Goal: Communication & Community: Answer question/provide support

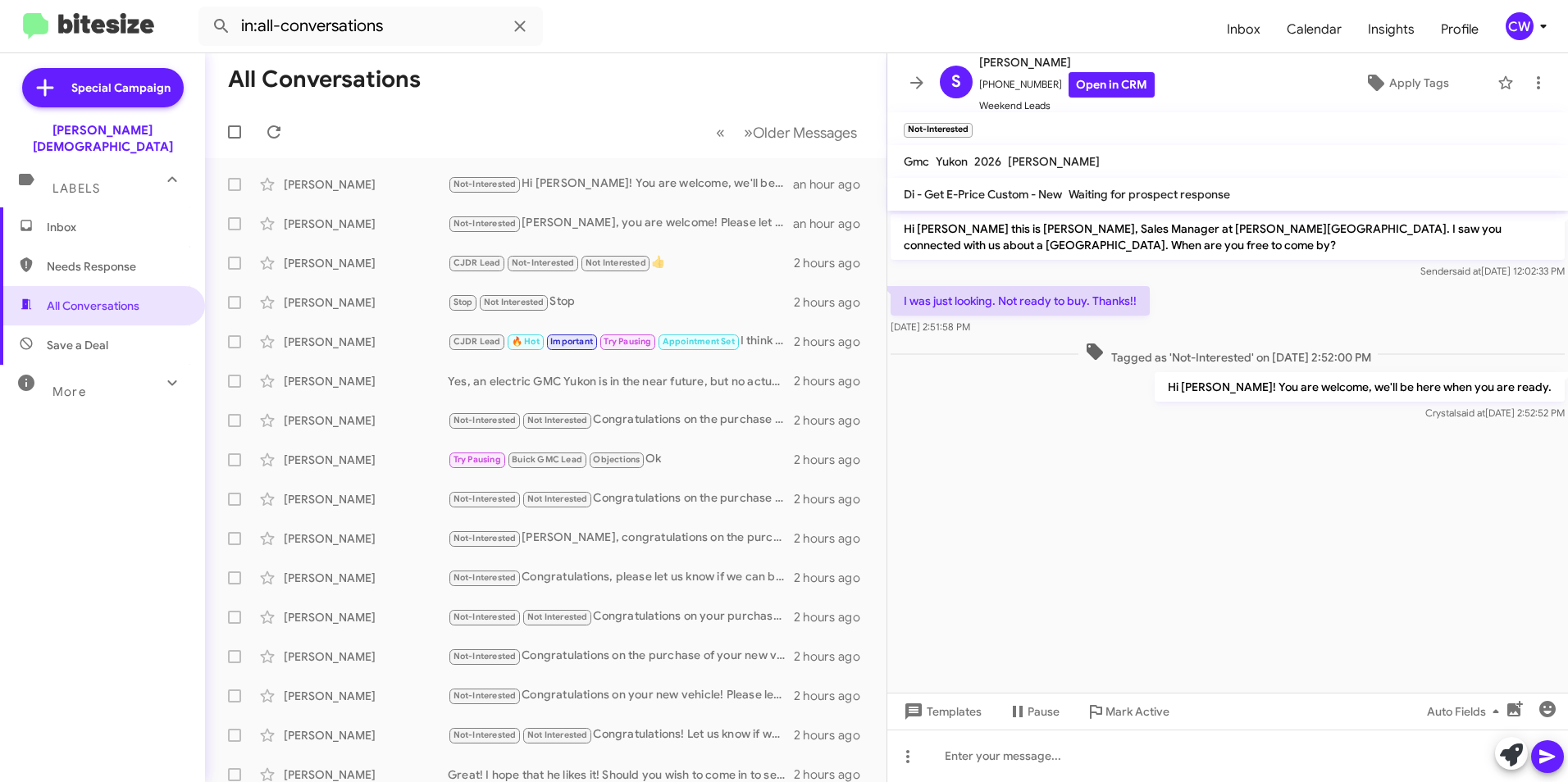
click at [98, 259] on span "Needs Response" at bounding box center [116, 266] width 140 height 16
type input "in:needs-response"
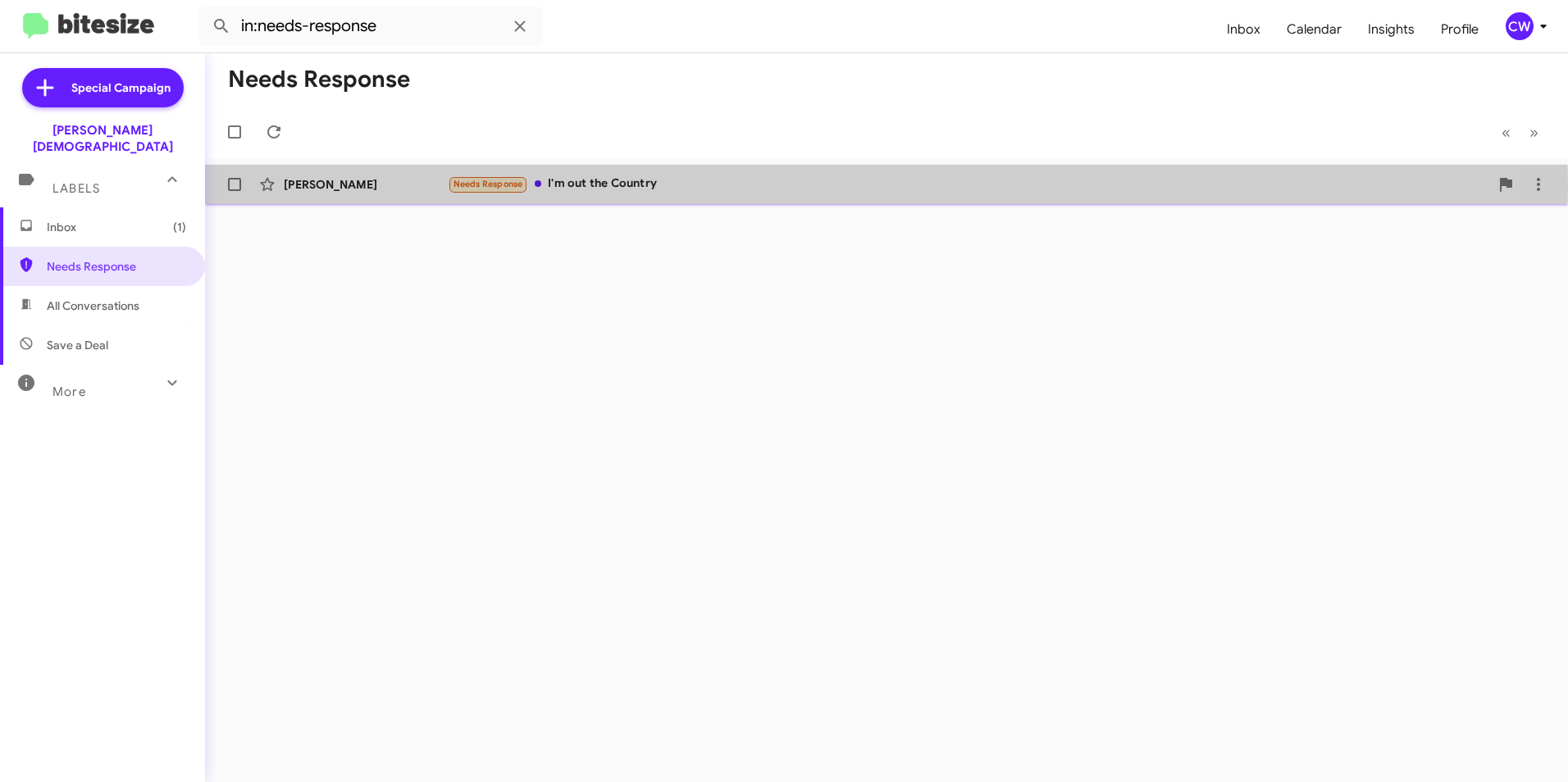
click at [609, 186] on div "Needs Response I'm out the Country" at bounding box center [969, 185] width 1042 height 19
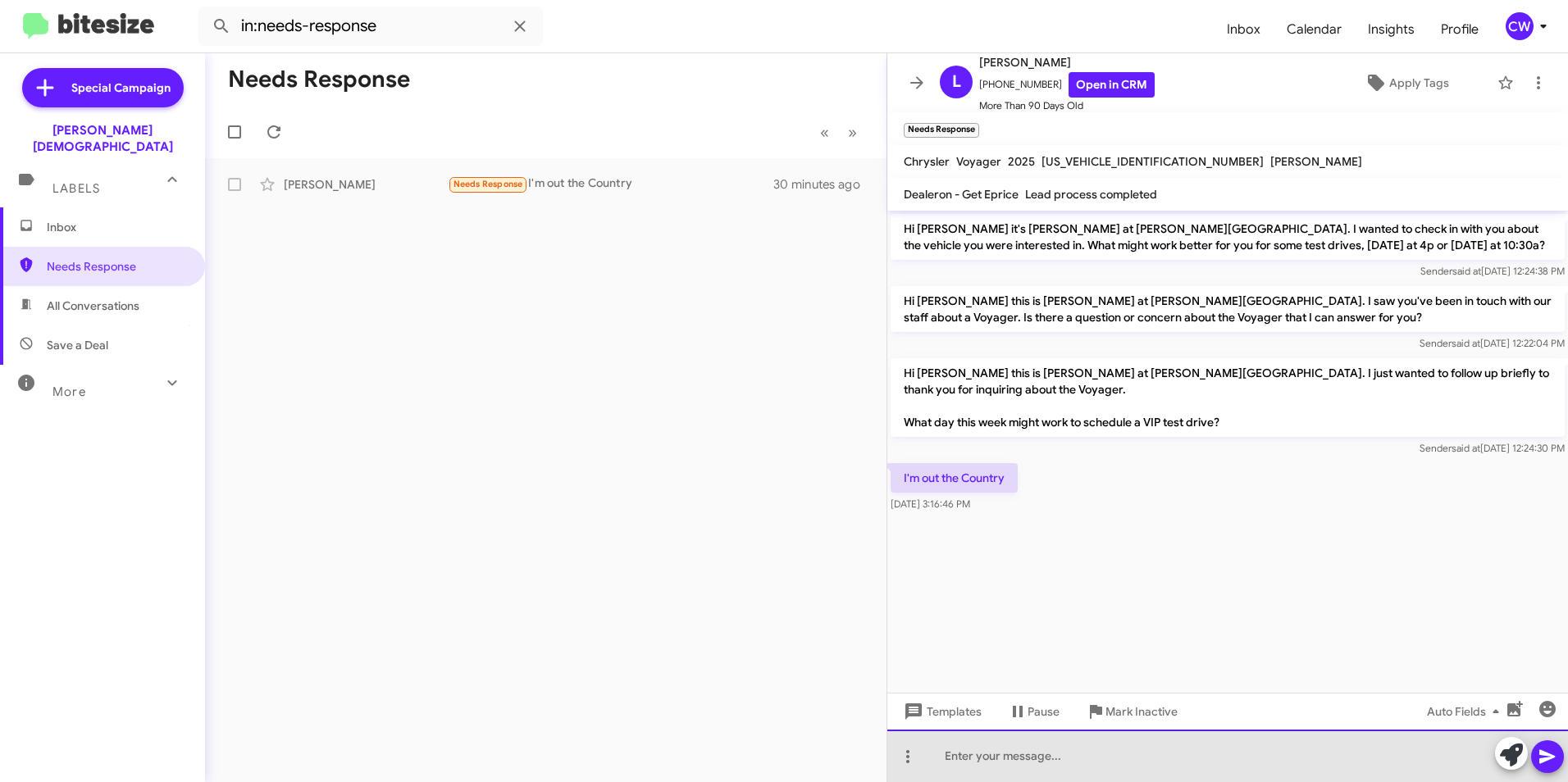
click at [1025, 763] on div at bounding box center [1227, 755] width 680 height 52
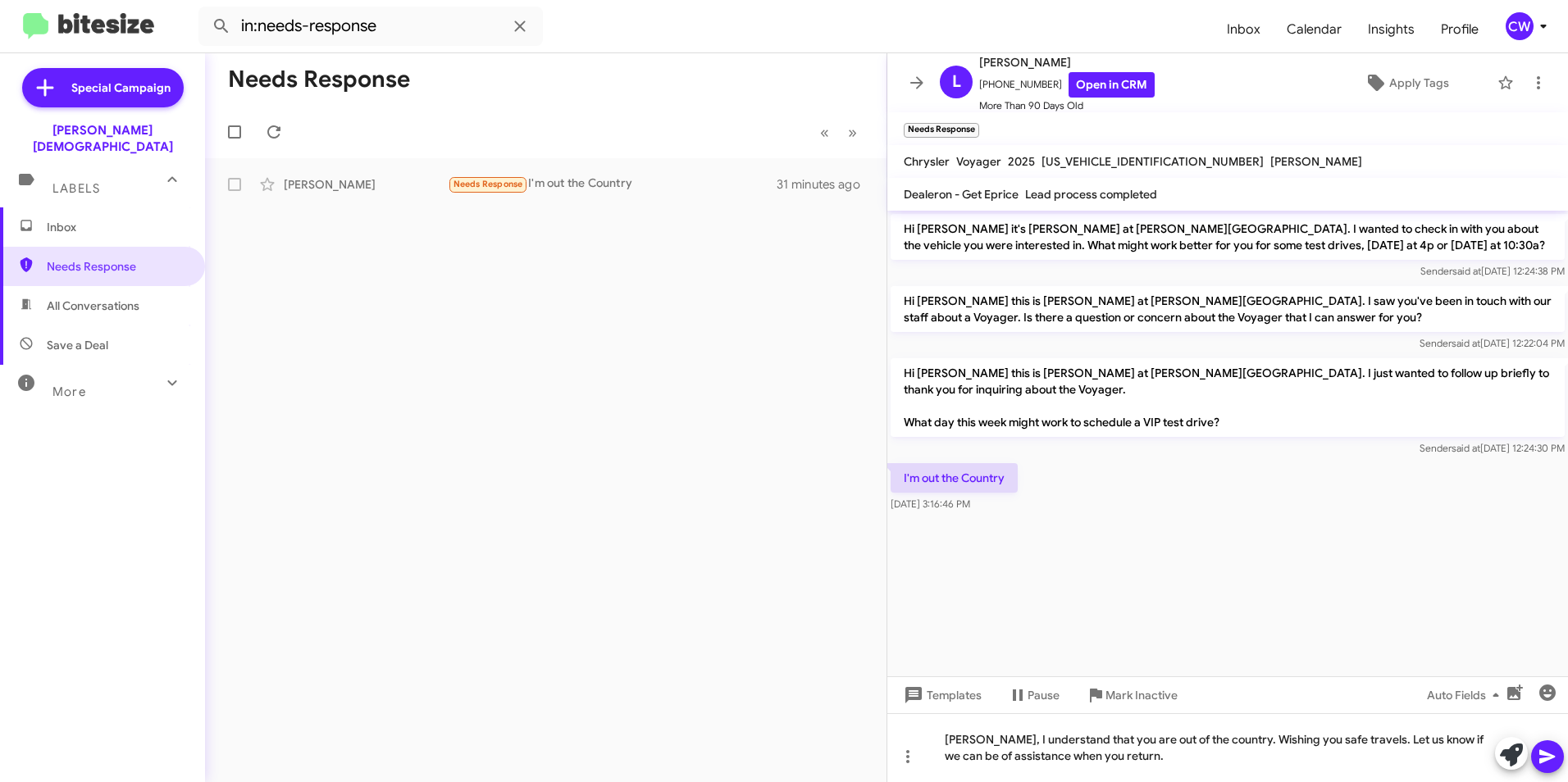
click at [1552, 759] on icon at bounding box center [1547, 756] width 20 height 20
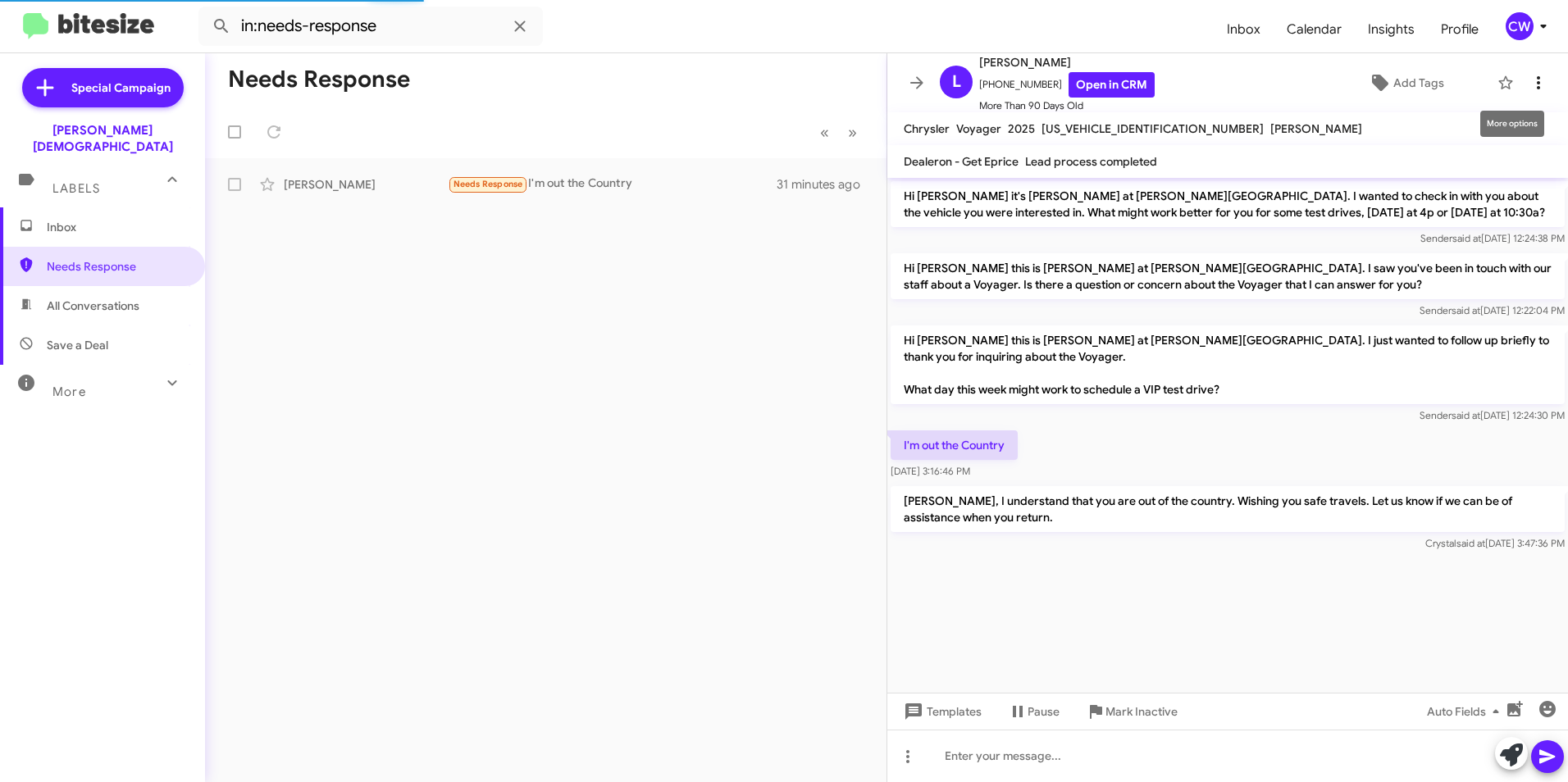
click at [1529, 86] on icon at bounding box center [1539, 83] width 20 height 20
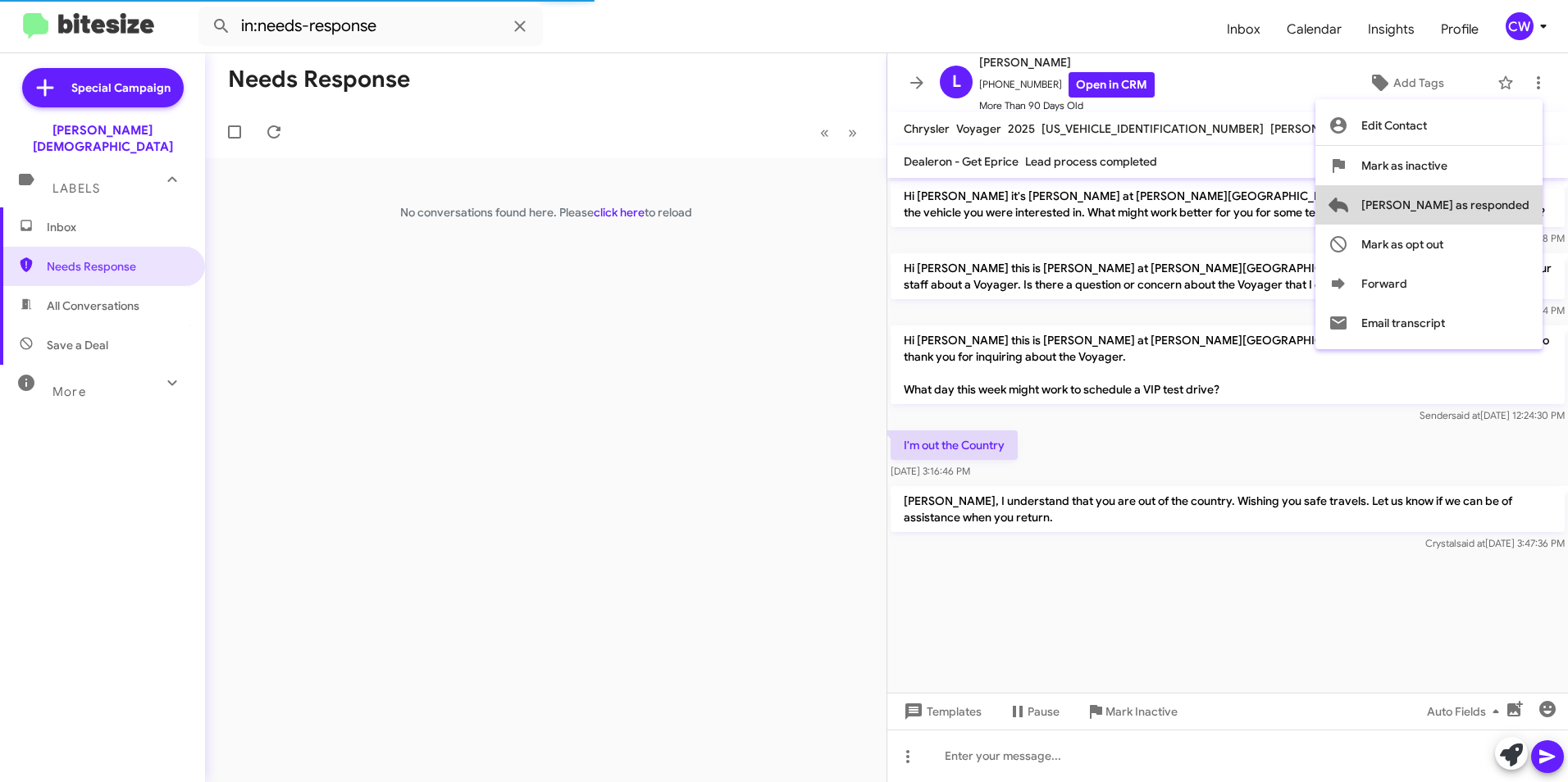
click at [1504, 208] on span "[PERSON_NAME] as responded" at bounding box center [1445, 205] width 168 height 39
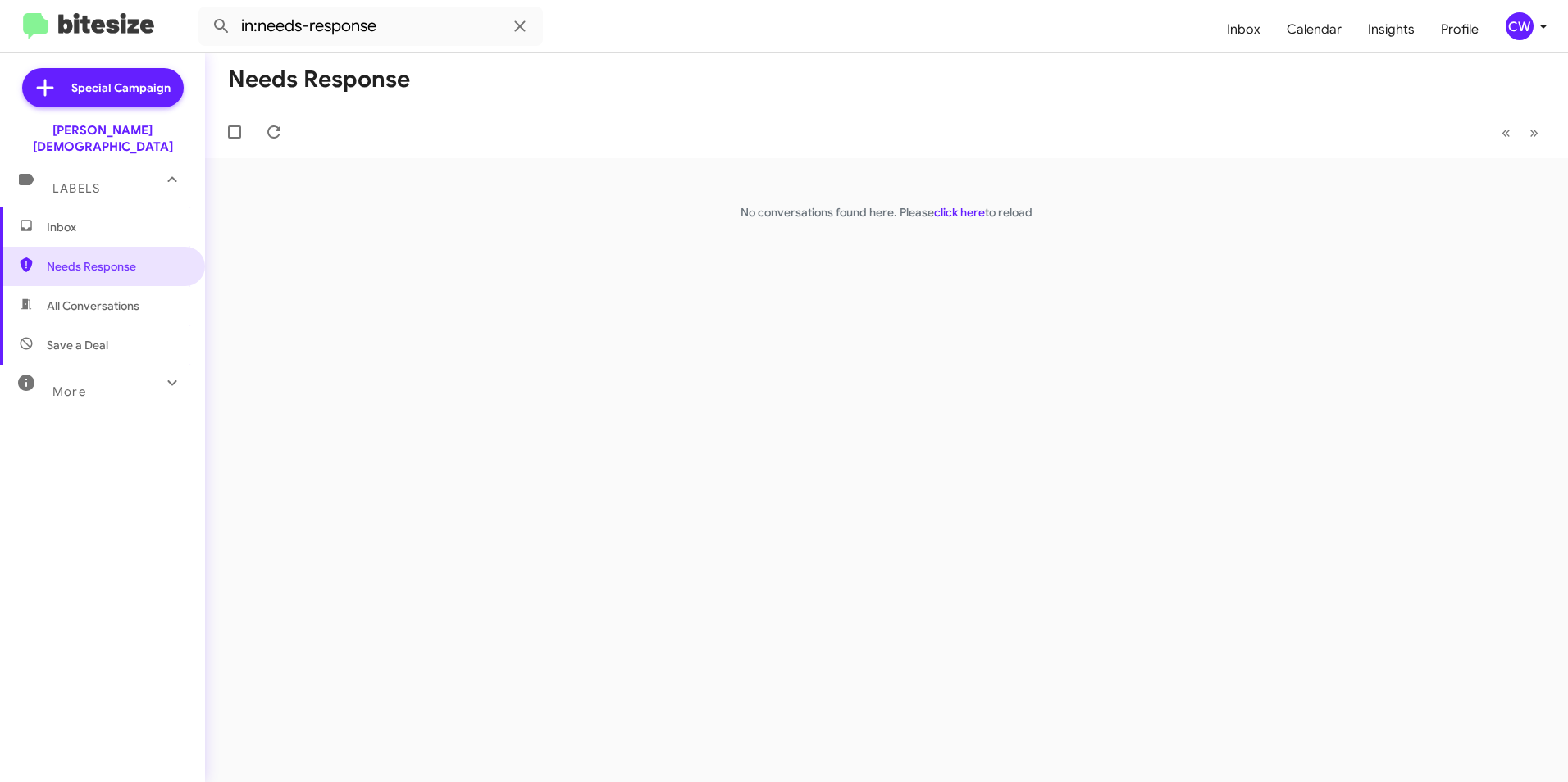
click at [133, 298] on span "All Conversations" at bounding box center [92, 305] width 92 height 16
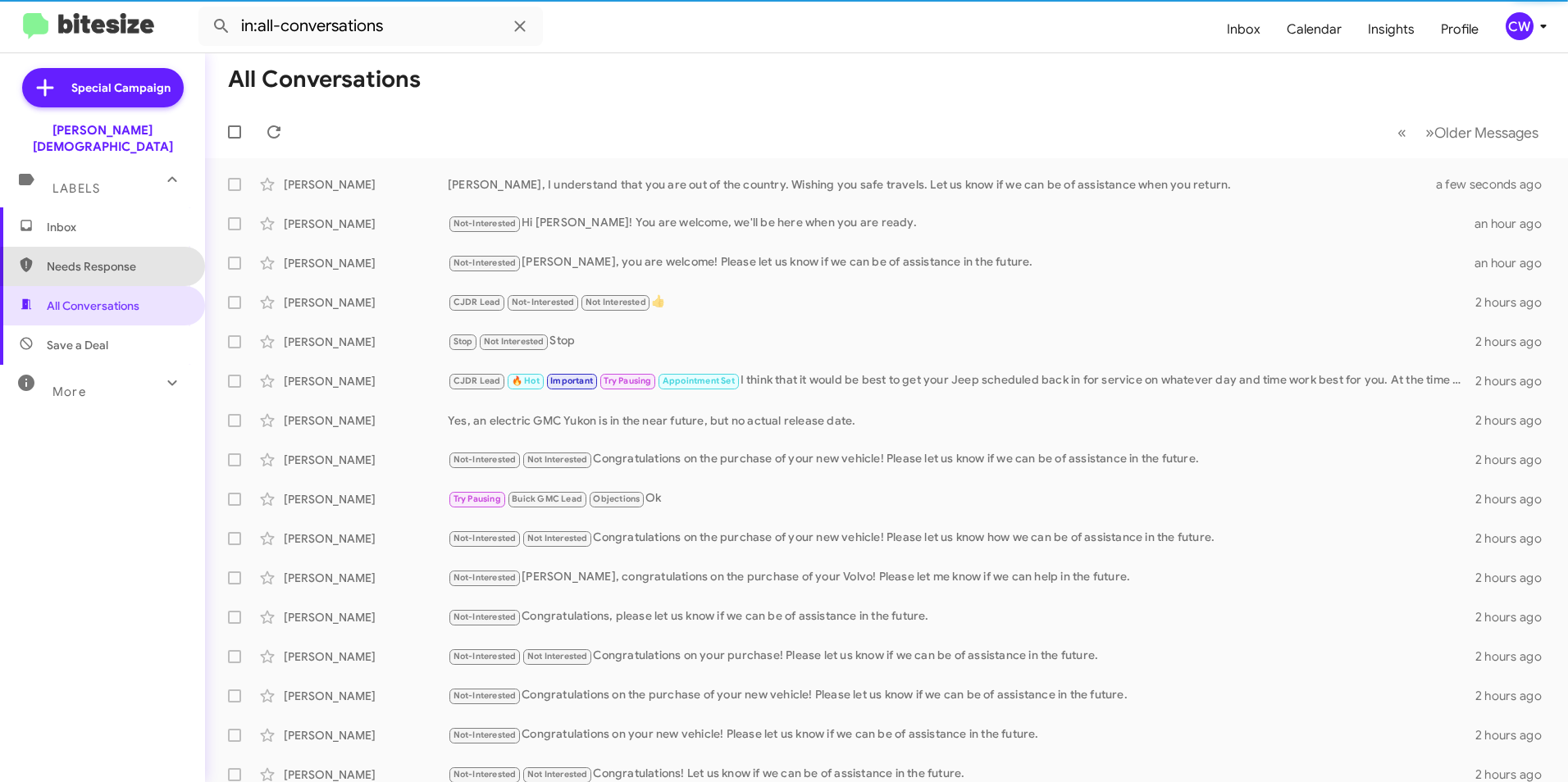
click at [142, 259] on span "Needs Response" at bounding box center [116, 266] width 140 height 16
type input "in:needs-response"
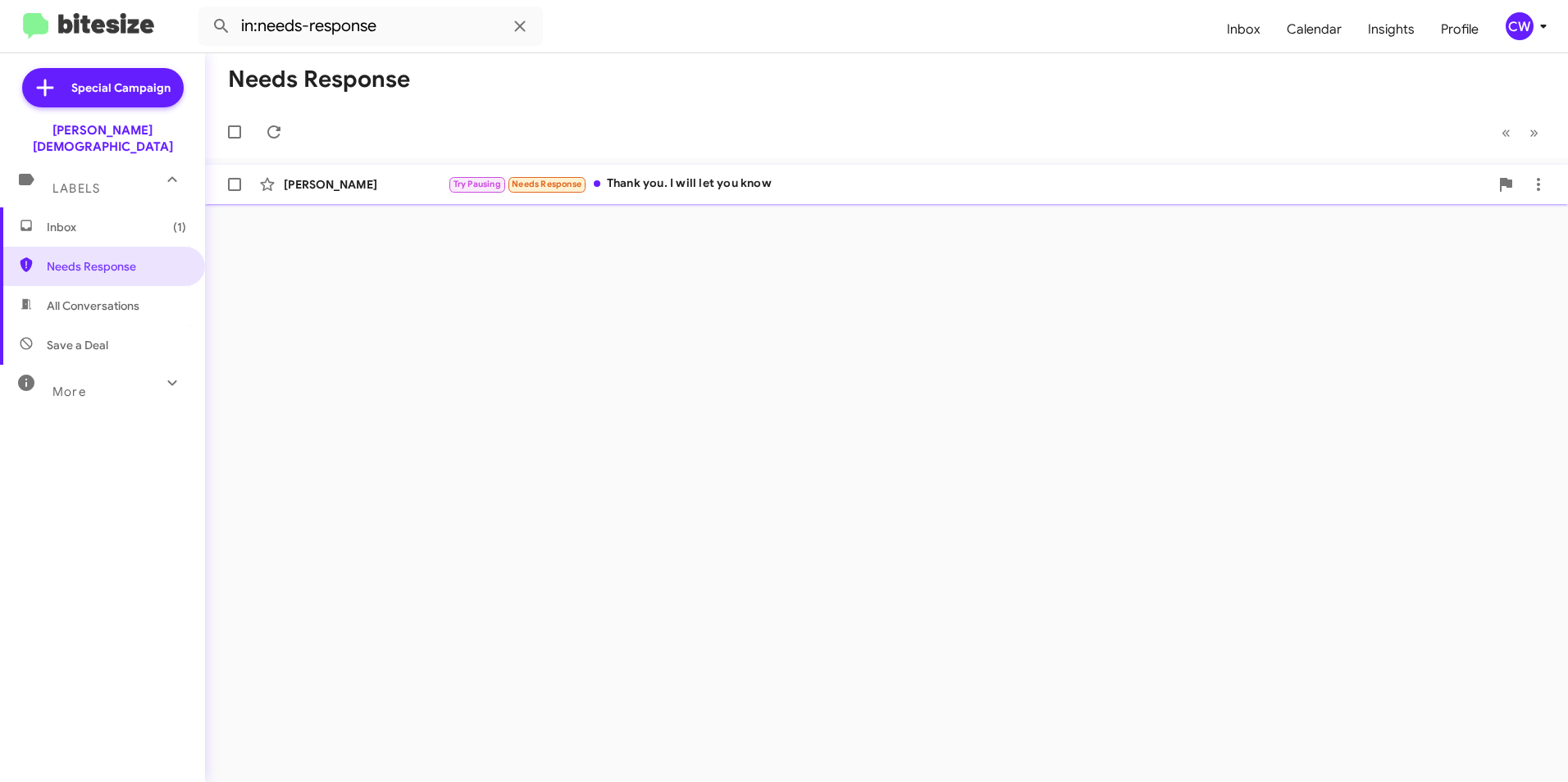
click at [744, 194] on div "[PERSON_NAME] Try Pausing Needs Response Thank you. I will let you know 4 minut…" at bounding box center [886, 185] width 1337 height 32
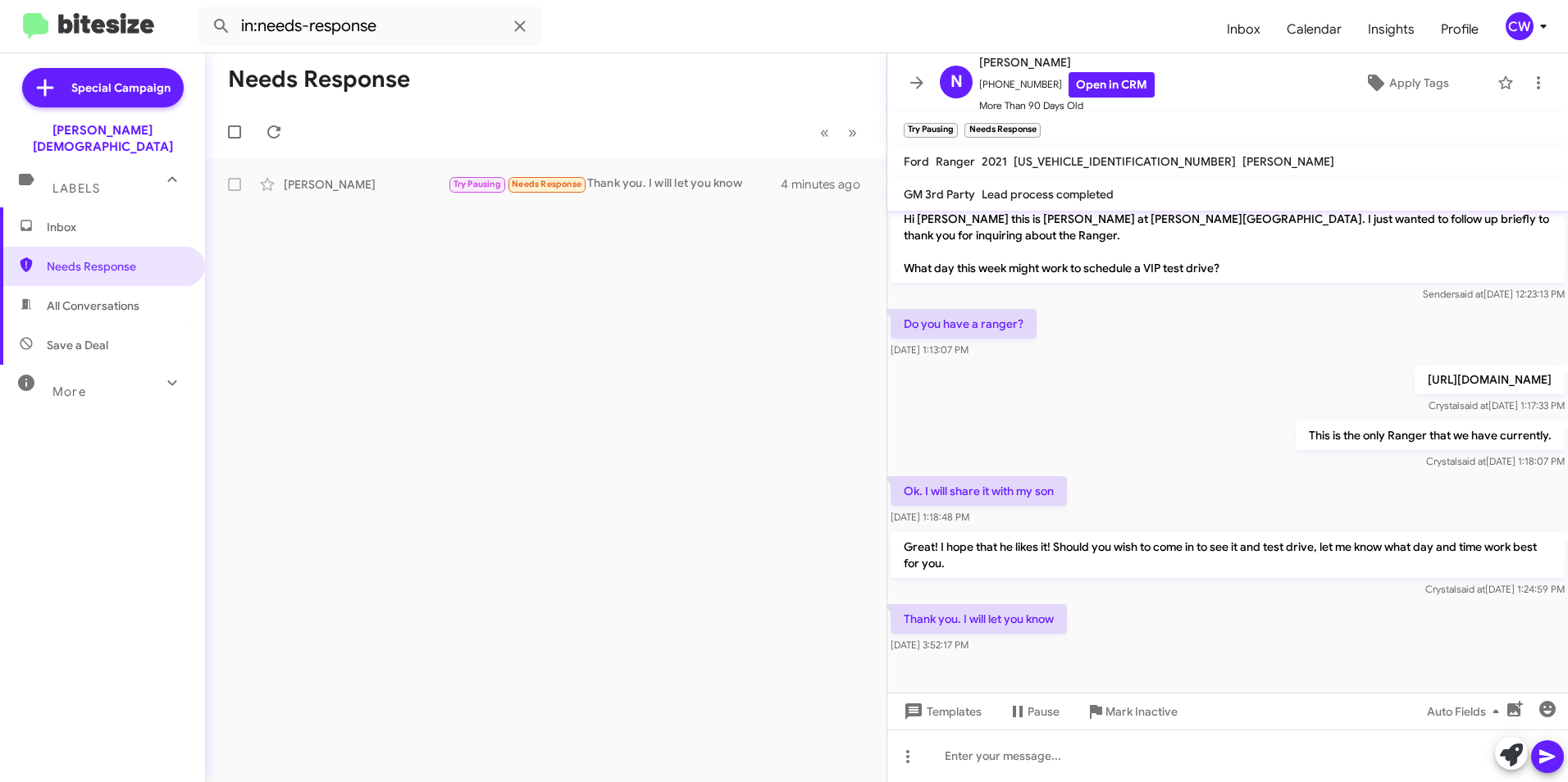
scroll to position [231, 0]
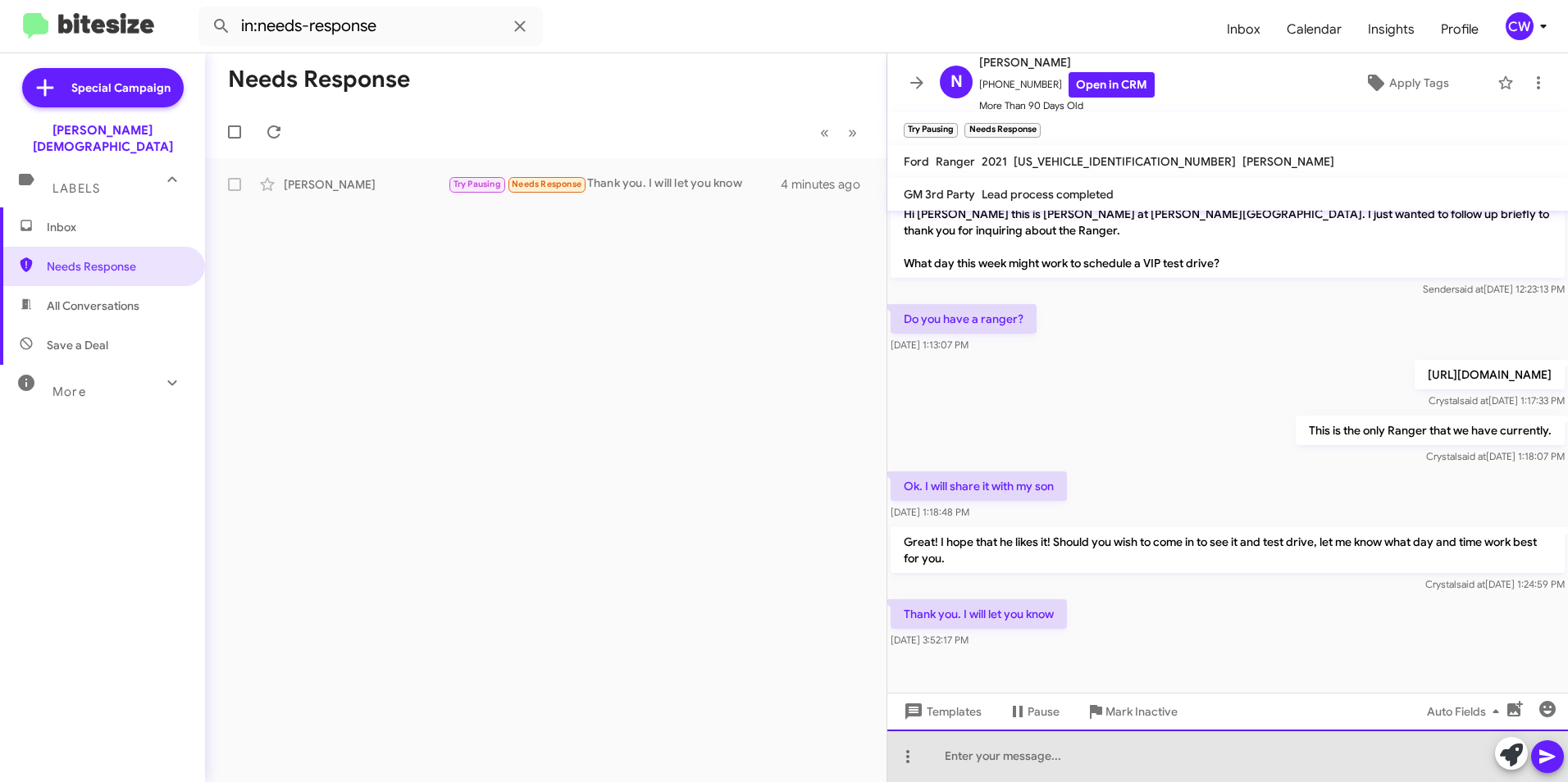
click at [1111, 761] on div at bounding box center [1227, 755] width 680 height 52
click at [1083, 760] on div "That sounds good! Have a reat day!" at bounding box center [1227, 755] width 680 height 52
click at [1082, 759] on div "That sounds good! Have ag reat day!" at bounding box center [1227, 755] width 680 height 52
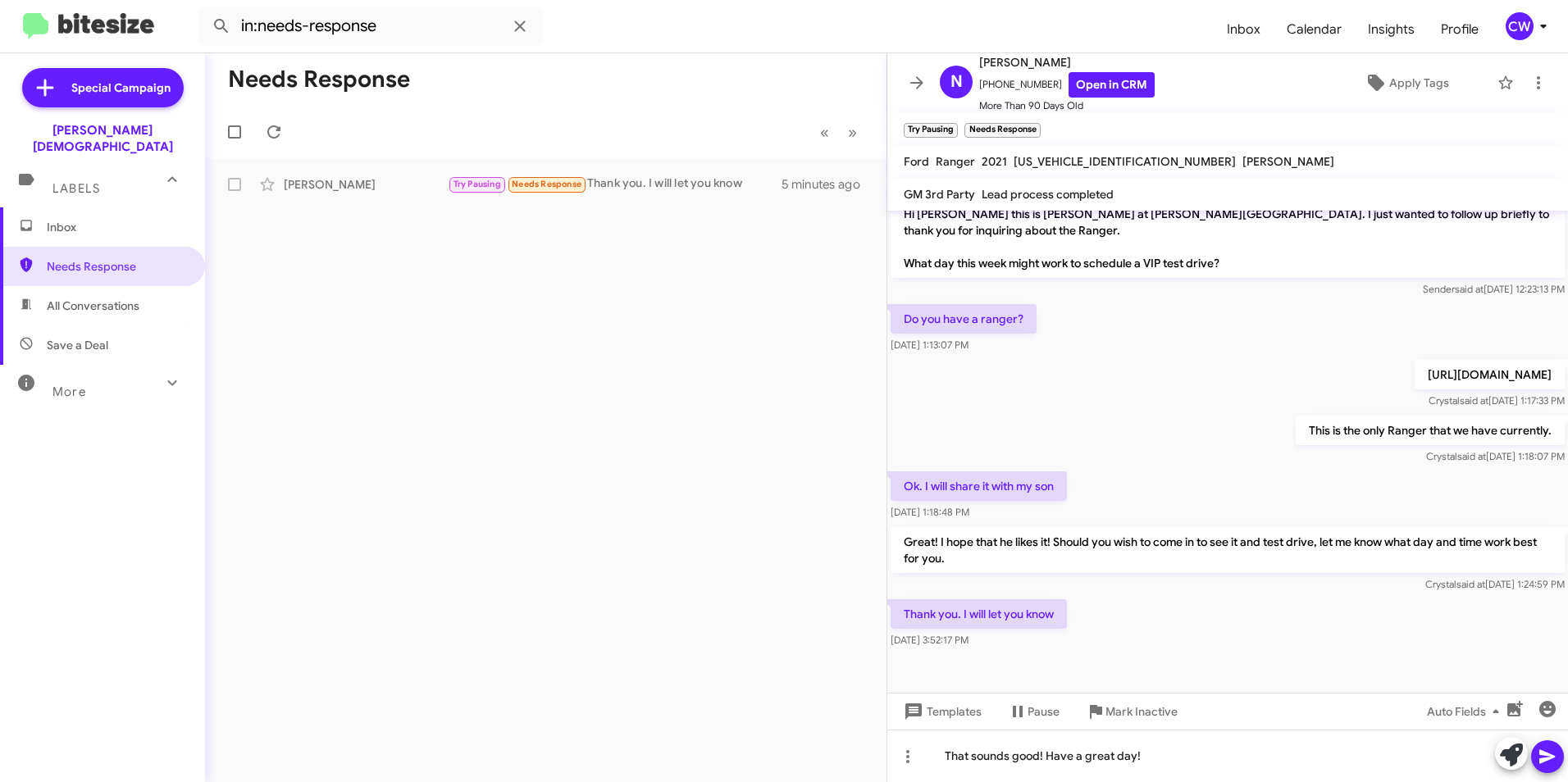
click at [1552, 758] on icon at bounding box center [1547, 757] width 15 height 14
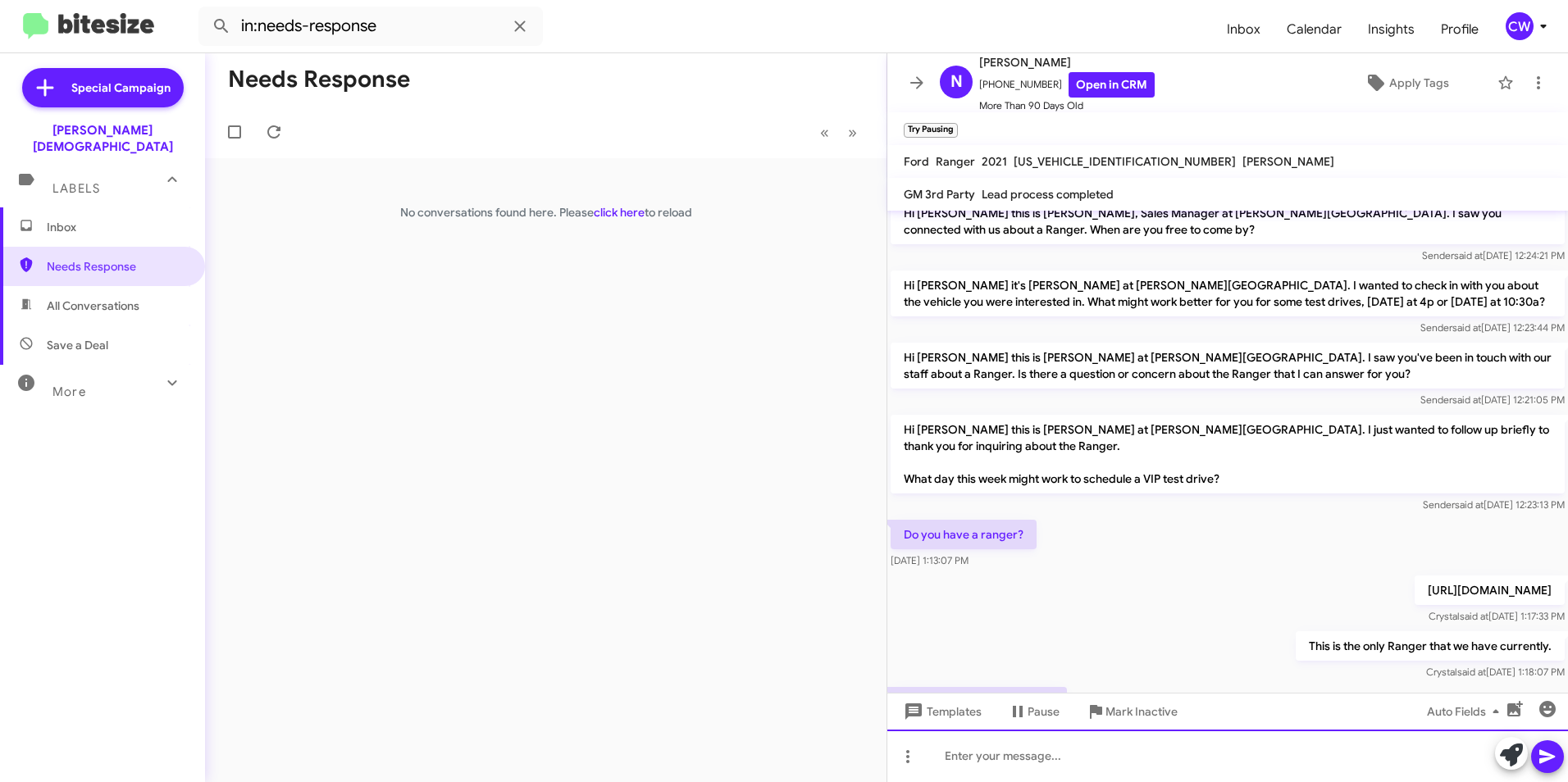
scroll to position [0, 0]
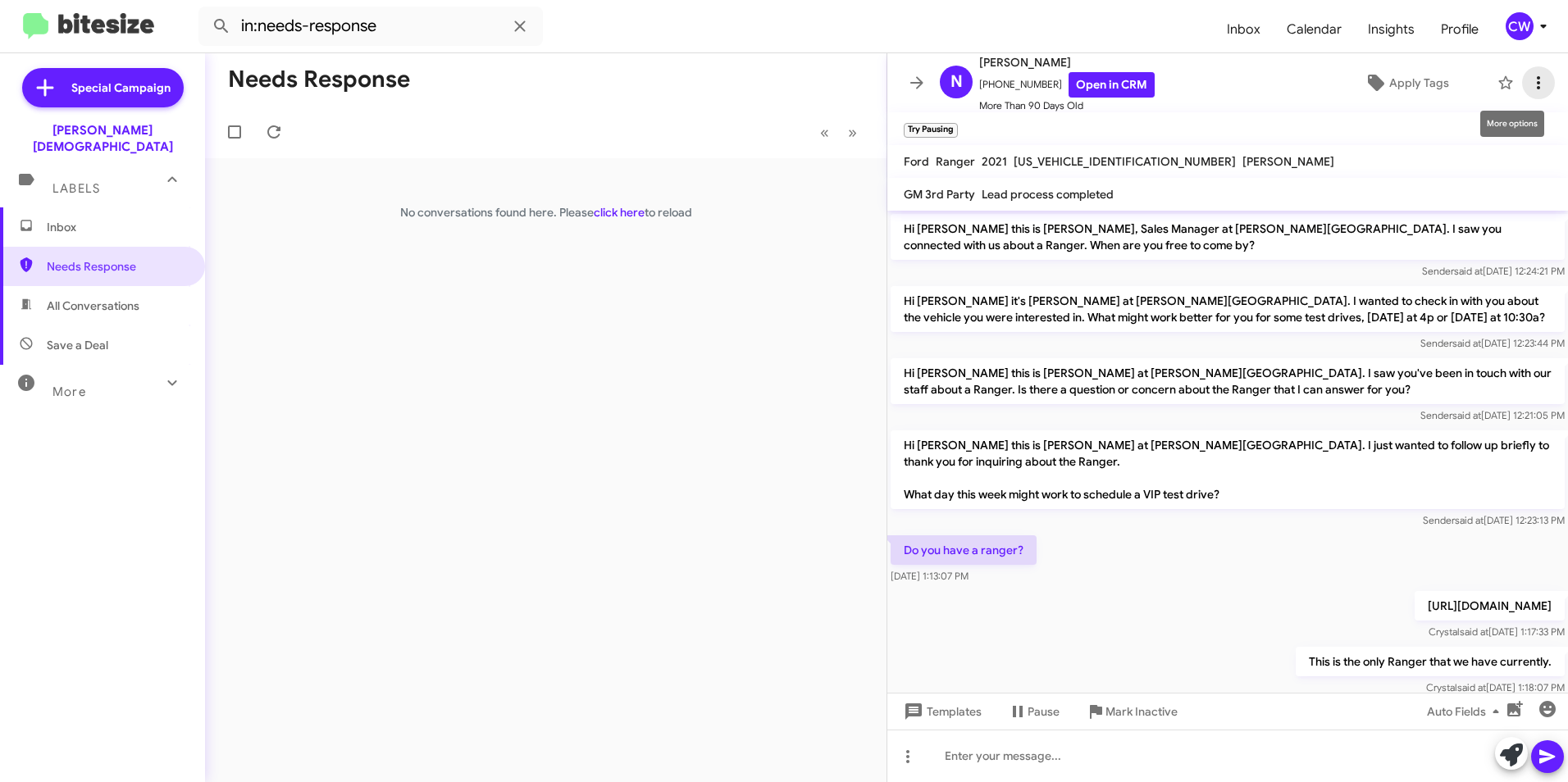
click at [1537, 83] on icon at bounding box center [1538, 83] width 3 height 13
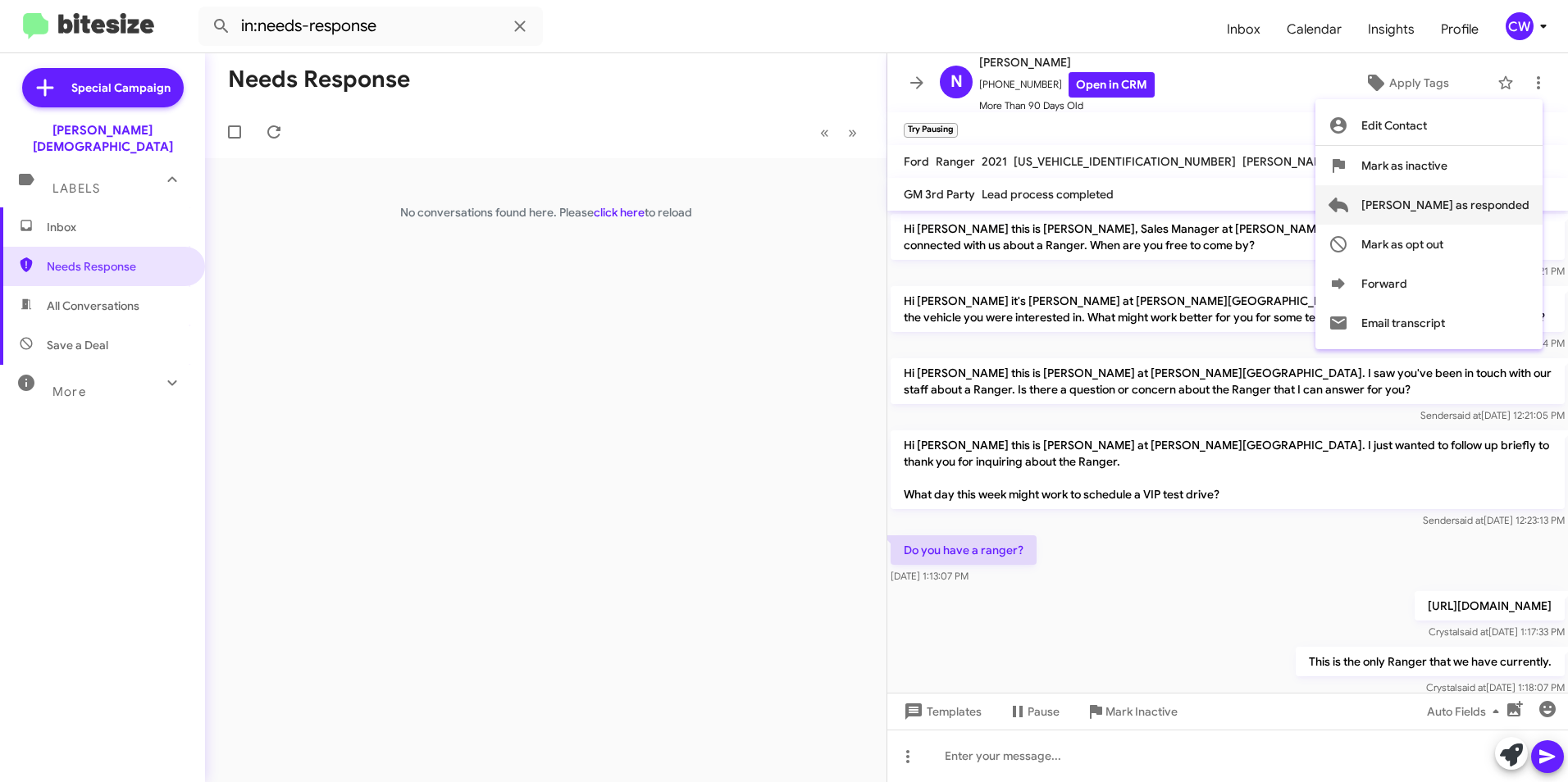
click at [1503, 211] on span "[PERSON_NAME] as responded" at bounding box center [1445, 205] width 168 height 39
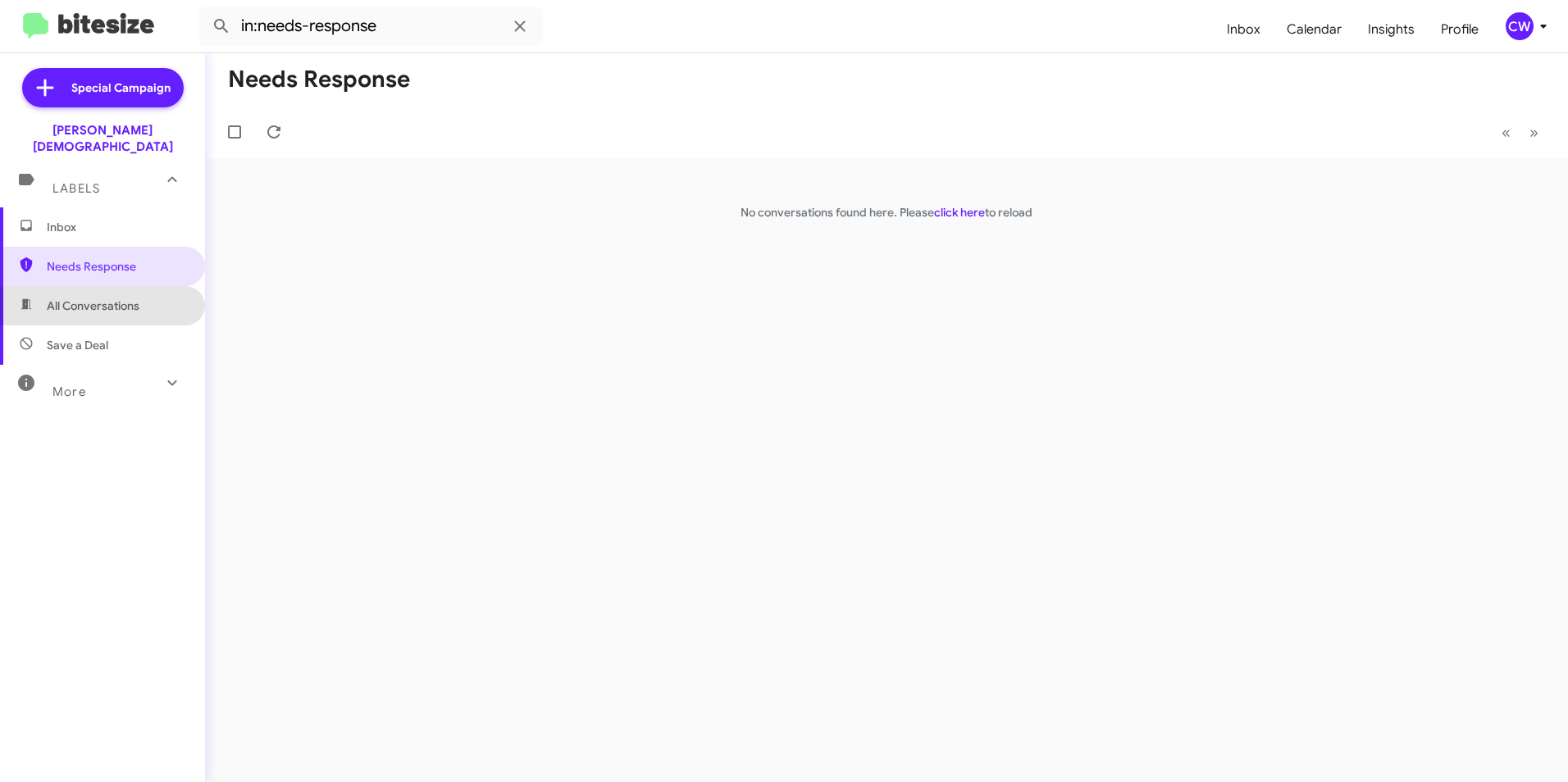
click at [130, 298] on span "All Conversations" at bounding box center [92, 305] width 92 height 16
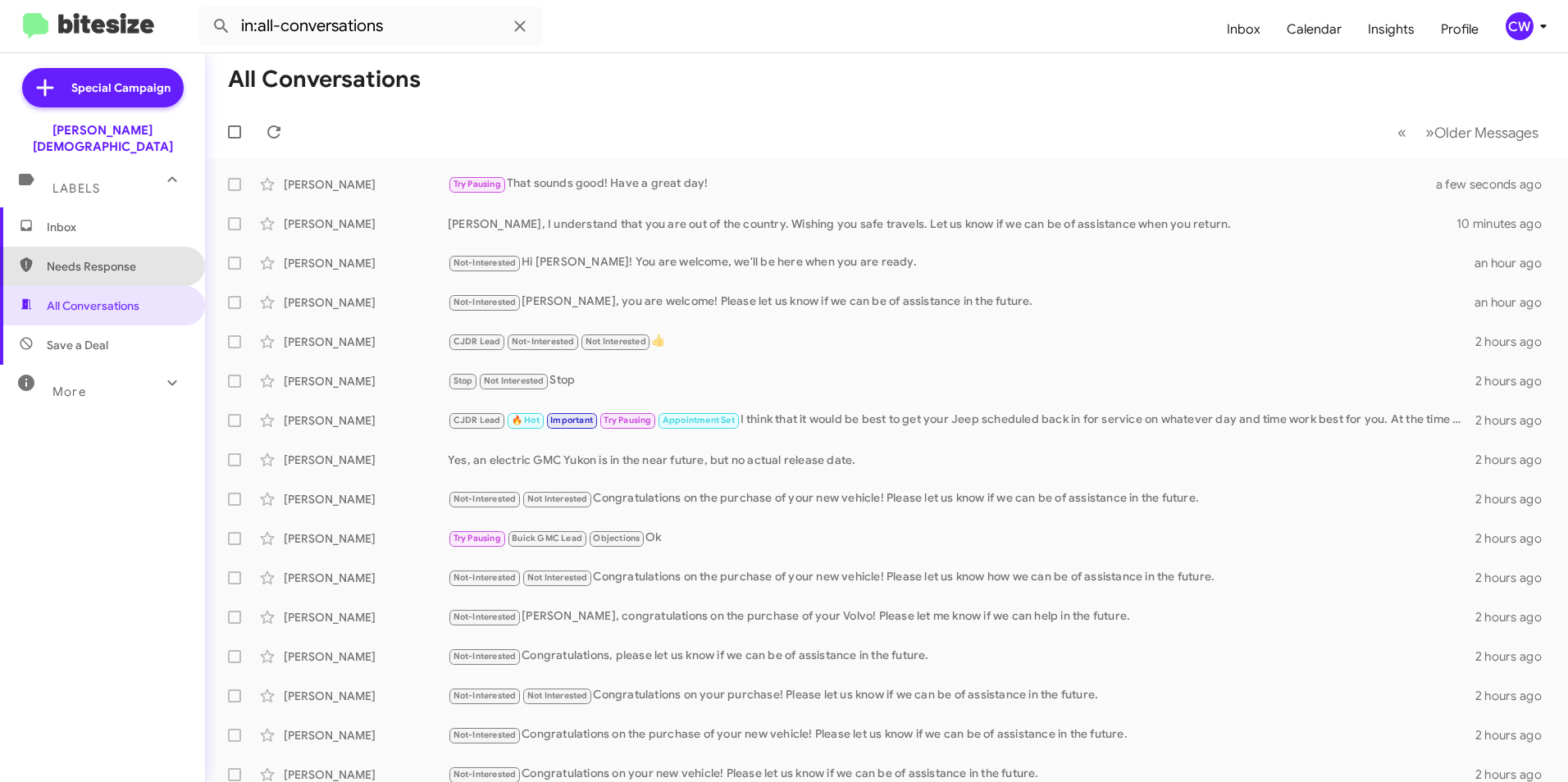
click at [148, 263] on span "Needs Response" at bounding box center [102, 265] width 205 height 39
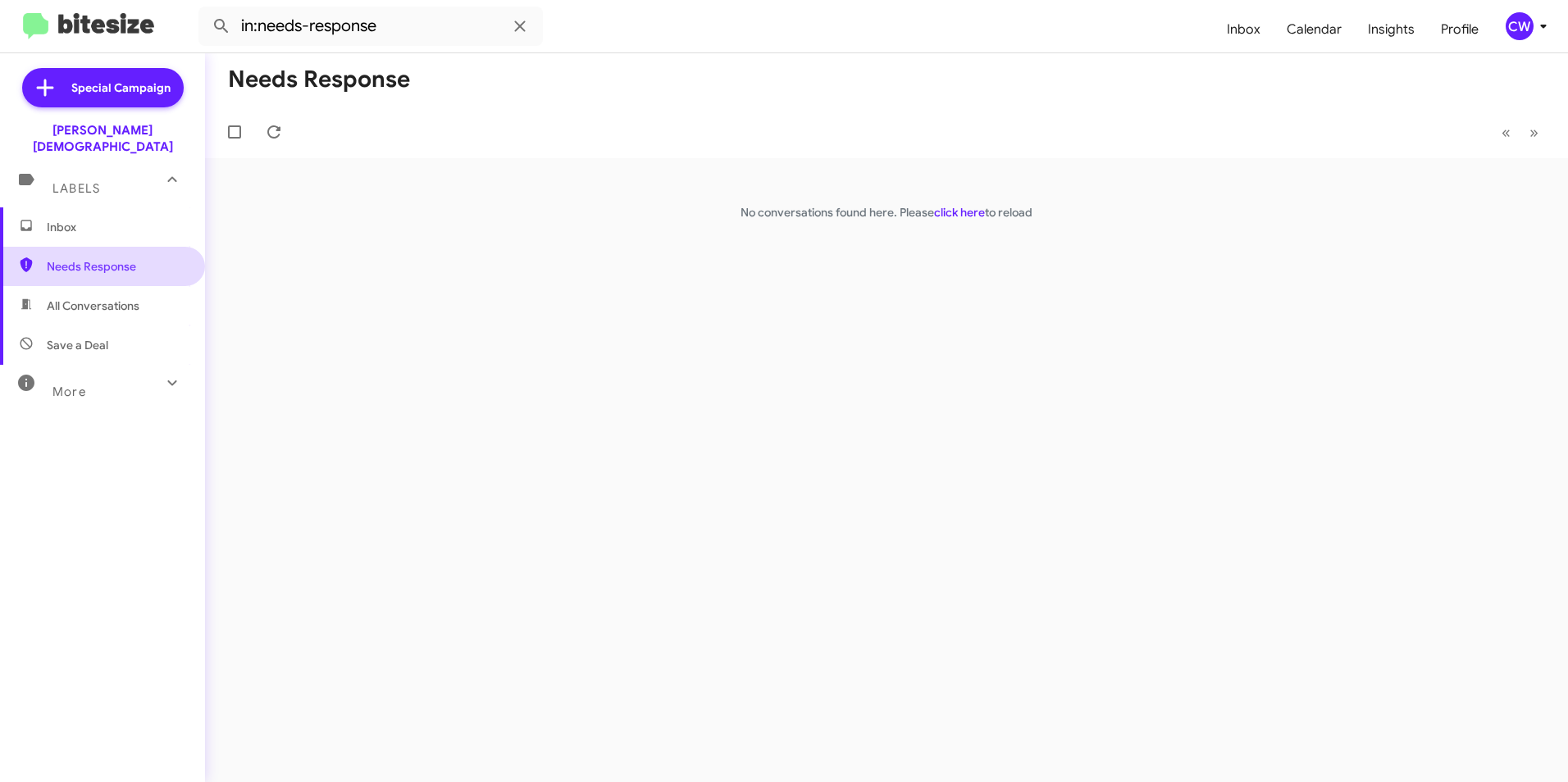
click at [127, 259] on span "Needs Response" at bounding box center [116, 266] width 140 height 16
click at [103, 298] on span "All Conversations" at bounding box center [92, 305] width 92 height 16
type input "in:all-conversations"
